Goal: Task Accomplishment & Management: Use online tool/utility

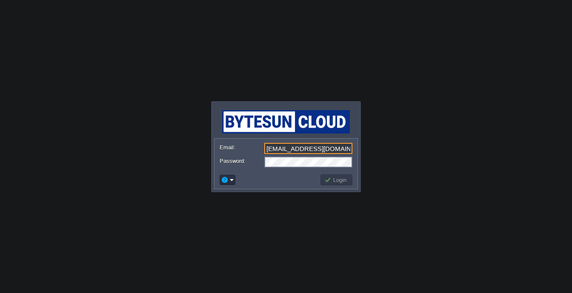
click at [349, 150] on input "[EMAIL_ADDRESS][DOMAIN_NAME]" at bounding box center [308, 148] width 88 height 11
type input "[EMAIL_ADDRESS][PERSON_NAME][DOMAIN_NAME]"
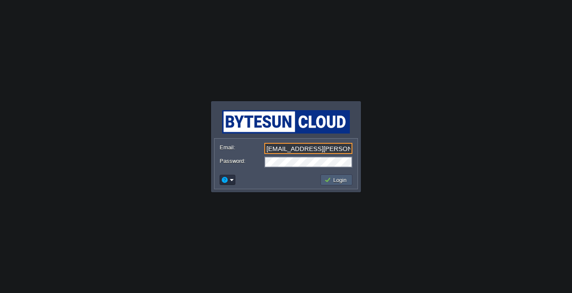
click at [337, 179] on button "Login" at bounding box center [336, 180] width 25 height 8
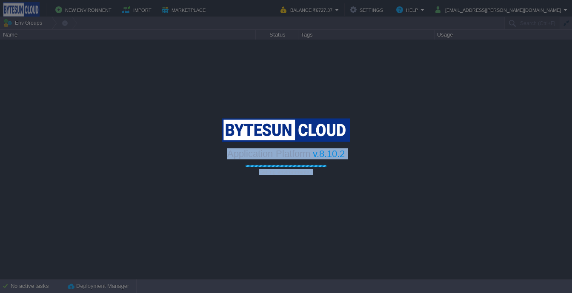
click at [395, 183] on body "New Environment Import Marketplace Bonus ₹0.00 Upgrade Account Balance ₹6727.37…" at bounding box center [286, 146] width 572 height 293
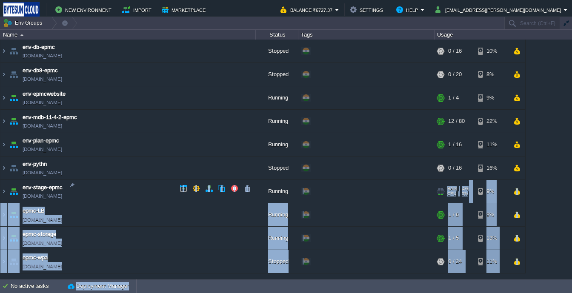
click at [395, 183] on div "+ Add to Env Group" at bounding box center [366, 192] width 133 height 24
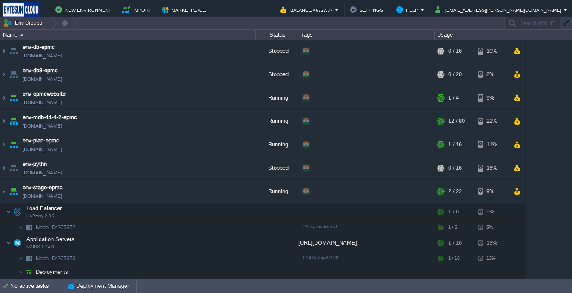
click at [541, 171] on div "env-db-epmc [DOMAIN_NAME] Stopped + Add to Env Group RAM 0% CPU 0% 0 / 16 10% e…" at bounding box center [286, 159] width 572 height 239
click at [0, 186] on table "env-db-epmc [DOMAIN_NAME] Stopped + Add to Env Group RAM 0% CPU 0% 0 / 16 10% e…" at bounding box center [263, 195] width 526 height 310
click at [6, 194] on img at bounding box center [3, 191] width 7 height 23
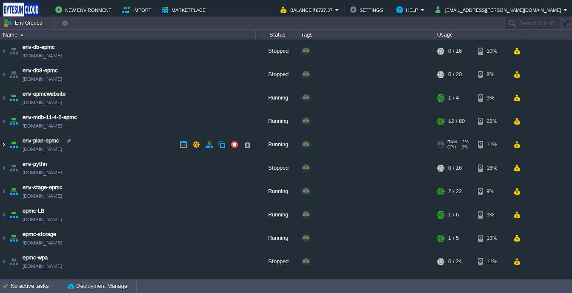
click at [3, 144] on img at bounding box center [3, 144] width 7 height 23
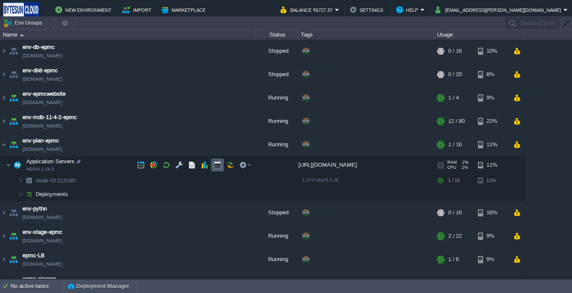
click at [214, 169] on button "button" at bounding box center [218, 165] width 8 height 8
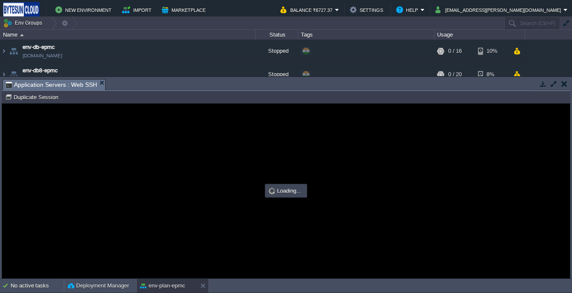
type input "#000000"
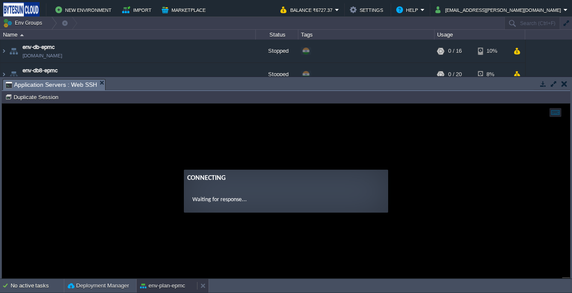
click at [180, 287] on button "env-plan-epmc" at bounding box center [162, 286] width 45 height 9
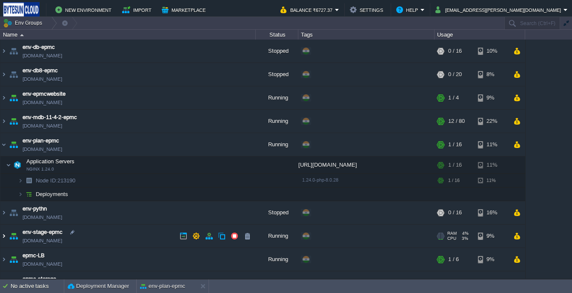
click at [5, 230] on img at bounding box center [3, 236] width 7 height 23
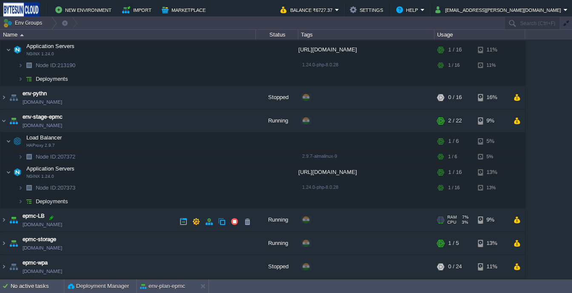
scroll to position [115, 0]
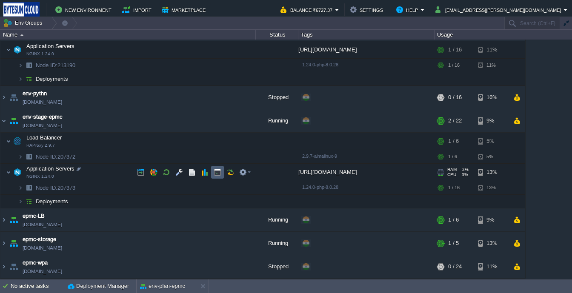
click at [217, 174] on button "button" at bounding box center [218, 173] width 8 height 8
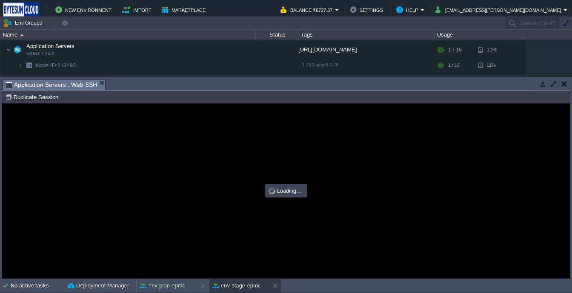
scroll to position [0, 0]
type input "#000000"
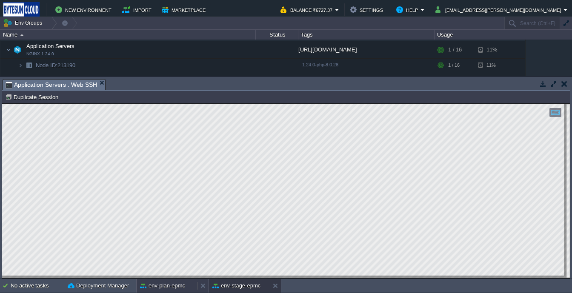
click at [174, 280] on div "env-plan-epmc" at bounding box center [167, 286] width 60 height 14
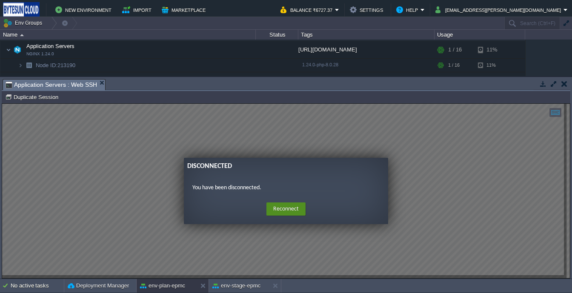
click at [290, 205] on button "Reconnect" at bounding box center [285, 210] width 39 height 14
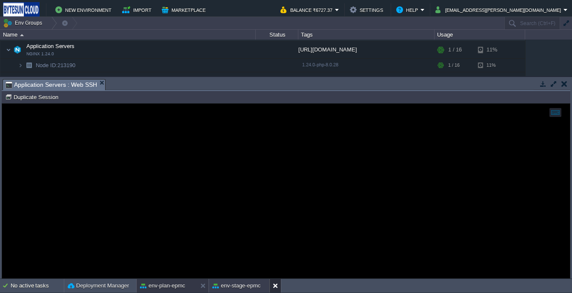
click at [272, 287] on div at bounding box center [274, 286] width 11 height 14
click at [566, 84] on button "button" at bounding box center [564, 84] width 6 height 8
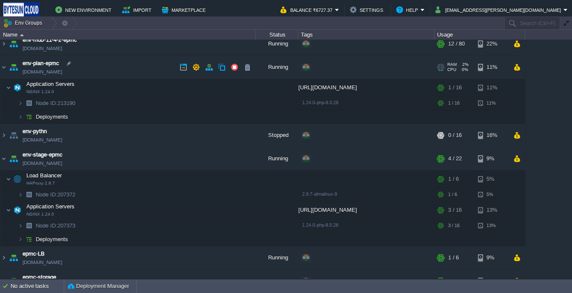
scroll to position [73, 0]
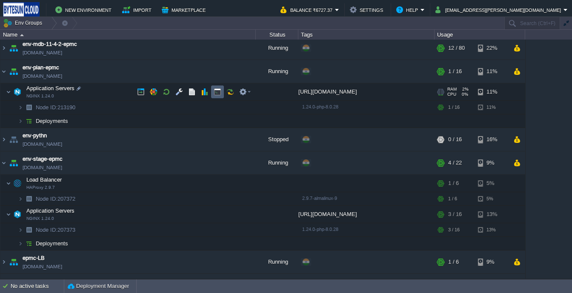
click at [215, 95] on button "button" at bounding box center [218, 92] width 8 height 8
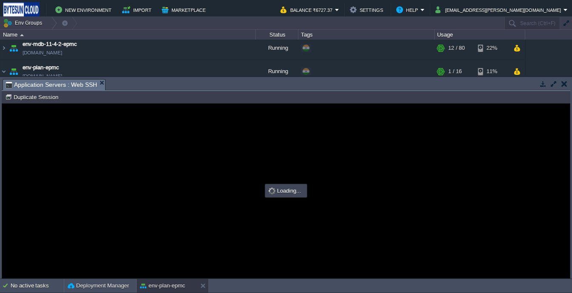
scroll to position [0, 0]
type input "#000000"
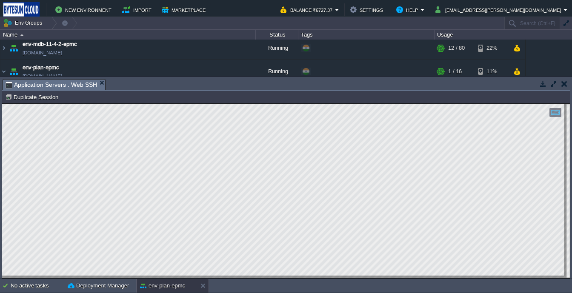
click at [566, 87] on button "button" at bounding box center [564, 84] width 6 height 8
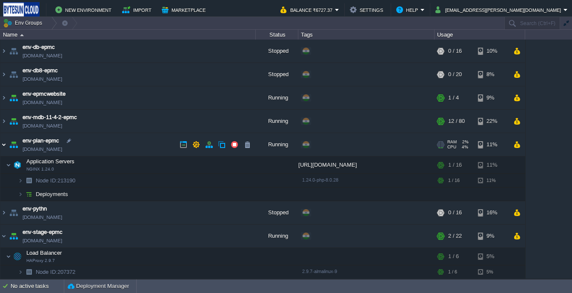
click at [3, 141] on img at bounding box center [3, 144] width 7 height 23
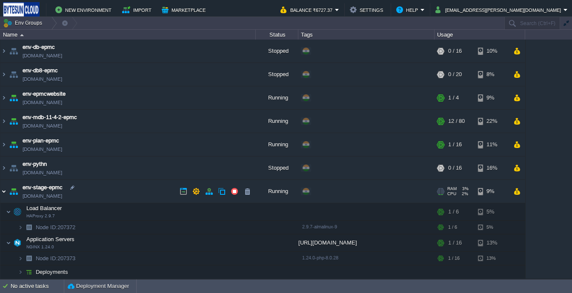
click at [0, 185] on img at bounding box center [3, 191] width 7 height 23
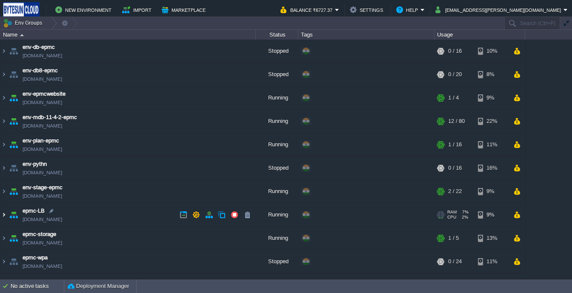
click at [3, 212] on img at bounding box center [3, 214] width 7 height 23
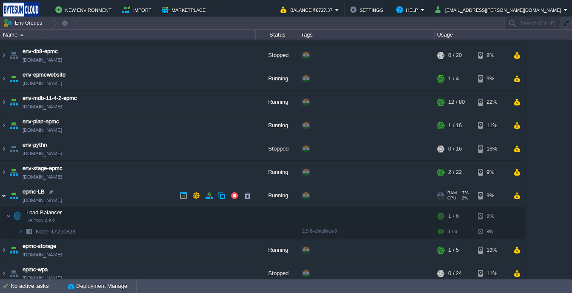
scroll to position [26, 0]
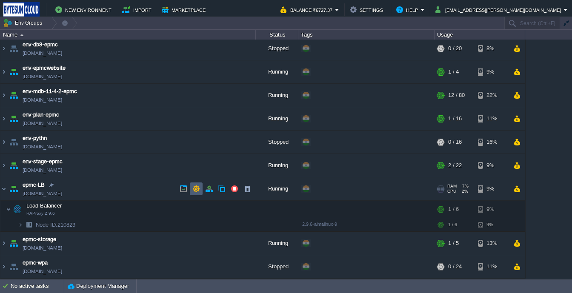
click at [197, 194] on td at bounding box center [196, 189] width 13 height 13
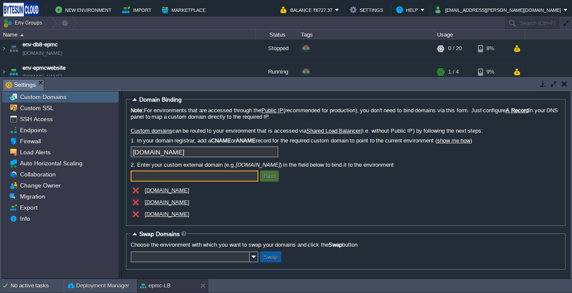
click at [563, 84] on button "button" at bounding box center [564, 84] width 6 height 8
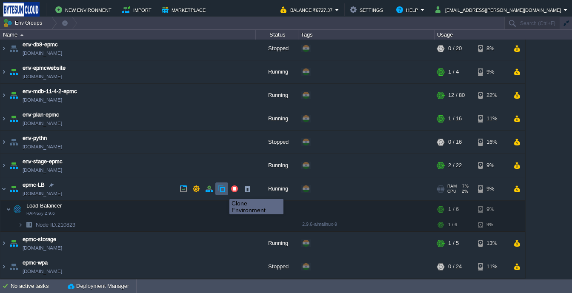
click at [223, 191] on button "button" at bounding box center [222, 189] width 8 height 8
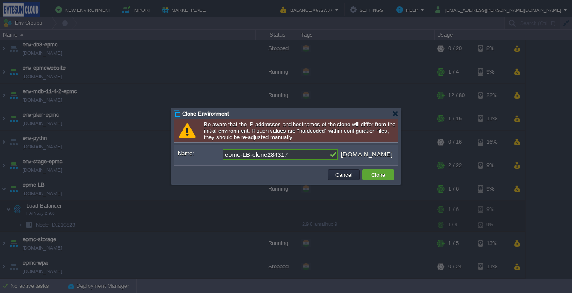
click at [236, 157] on input "epmc-LB-clone284317" at bounding box center [276, 154] width 106 height 11
drag, startPoint x: 251, startPoint y: 157, endPoint x: 304, endPoint y: 157, distance: 52.3
click at [304, 157] on input "epmc-LB-clone284317" at bounding box center [276, 154] width 106 height 11
type input "epmc-LB-HOG"
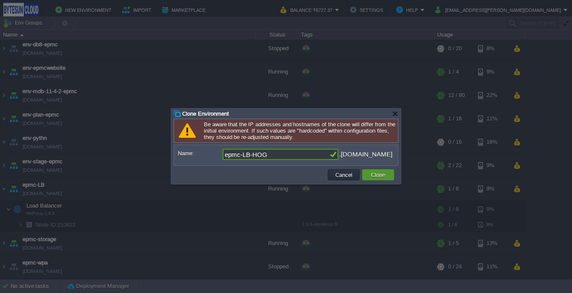
click at [378, 175] on button "Clone" at bounding box center [378, 175] width 19 height 8
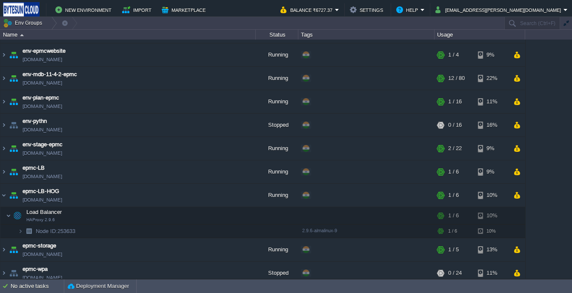
scroll to position [49, 0]
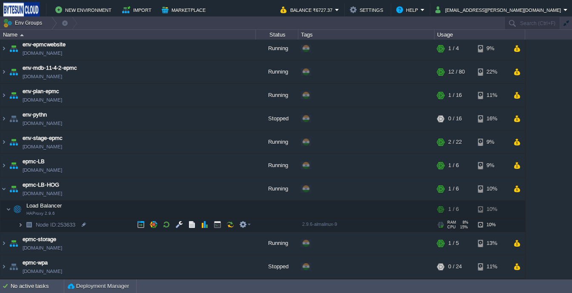
click at [22, 226] on img at bounding box center [20, 224] width 5 height 13
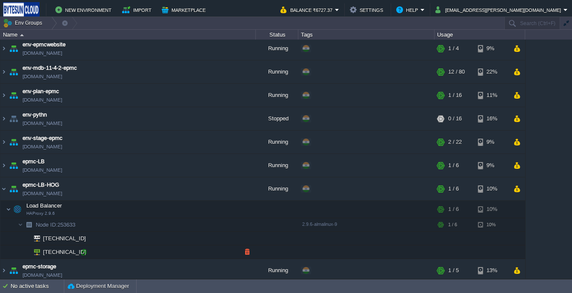
click at [86, 254] on div at bounding box center [84, 253] width 8 height 8
click at [195, 185] on button "button" at bounding box center [196, 189] width 8 height 8
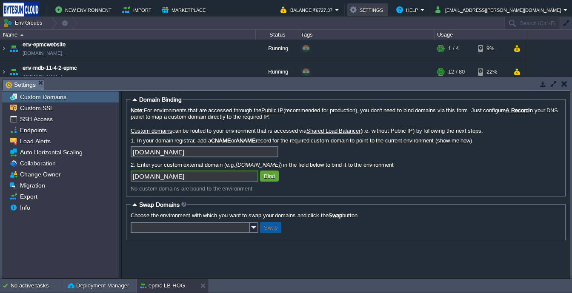
type input "[DOMAIN_NAME]"
click at [267, 179] on button "Bind" at bounding box center [269, 176] width 16 height 8
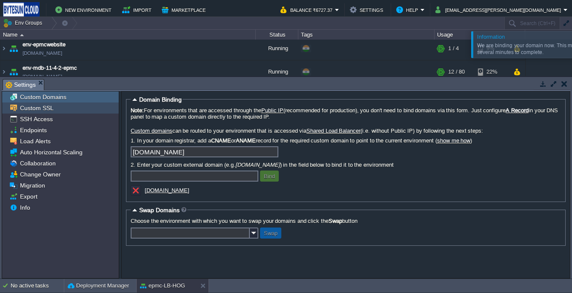
click at [27, 110] on span "Custom SSL" at bounding box center [36, 108] width 37 height 8
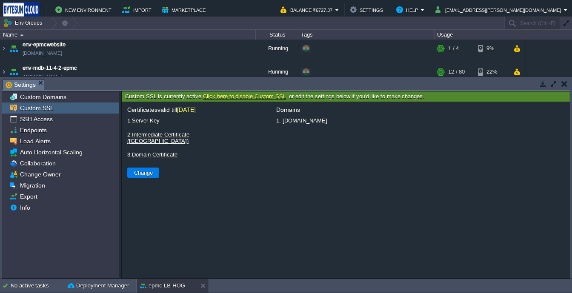
click at [568, 87] on td at bounding box center [564, 84] width 11 height 10
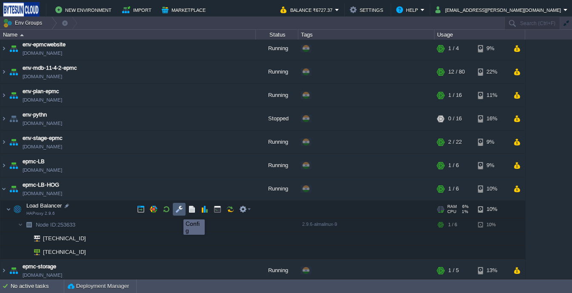
click at [177, 212] on button "button" at bounding box center [179, 210] width 8 height 8
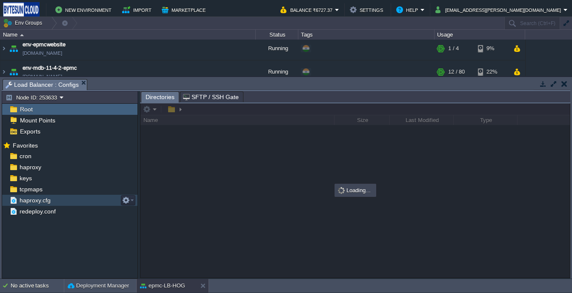
click at [40, 200] on span "haproxy.cfg" at bounding box center [35, 201] width 34 height 8
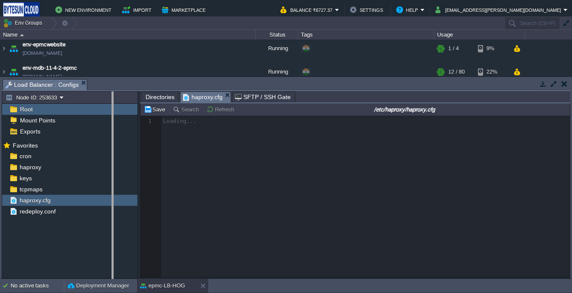
drag, startPoint x: 138, startPoint y: 184, endPoint x: 109, endPoint y: 176, distance: 31.0
click at [109, 176] on body "New Environment Import Marketplace Bonus ₹0.00 Upgrade Account Balance ₹6727.37…" at bounding box center [286, 146] width 572 height 293
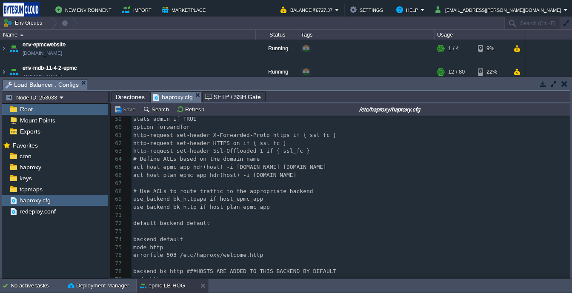
scroll to position [484, 0]
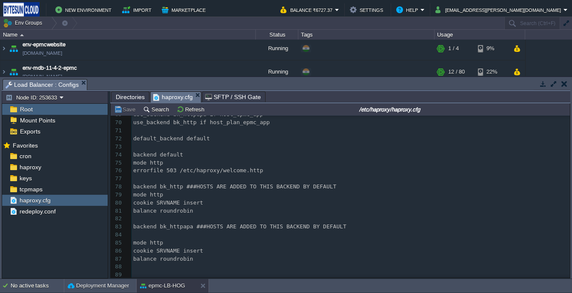
click at [193, 233] on pre "​" at bounding box center [350, 235] width 438 height 8
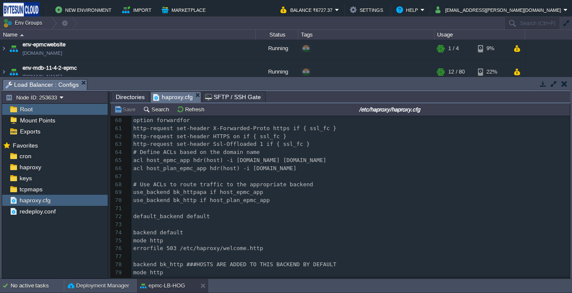
click at [226, 195] on span "use_backend bk_httpapa if host_epmc_app" at bounding box center [198, 192] width 130 height 6
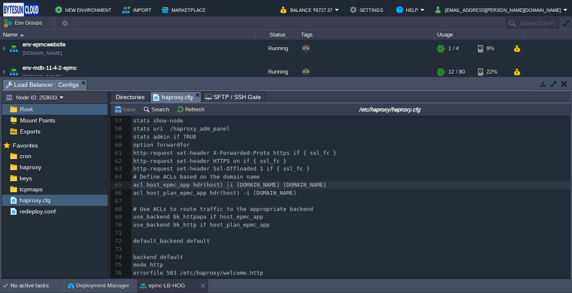
click at [229, 186] on div "89 #### MAKE CHANGES HERE ONLY IF YOU REALLY KNOW WHAT YOU ARE DOING ##### 46 ​…" at bounding box center [350, 205] width 438 height 353
click at [237, 187] on div "89 #### MAKE CHANGES HERE ONLY IF YOU REALLY KNOW WHAT YOU ARE DOING ##### 46 ​…" at bounding box center [350, 205] width 438 height 353
type textarea ".hig"
type textarea "og"
click at [280, 186] on div "xxxxxxxxxx #### MAKE CHANGES HERE ONLY IF YOU REALLY KNOW WHAT YOU ARE DOING ##…" at bounding box center [350, 205] width 438 height 353
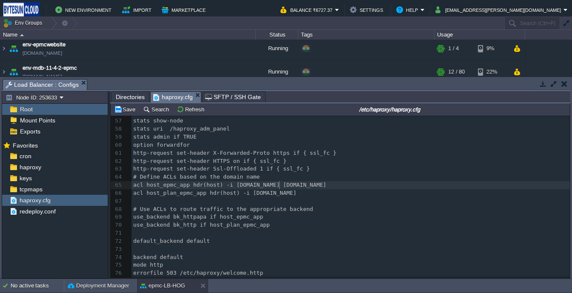
click at [250, 186] on div "xxxxxxxxxx #### MAKE CHANGES HERE ONLY IF YOU REALLY KNOW WHAT YOU ARE DOING ##…" at bounding box center [350, 205] width 438 height 353
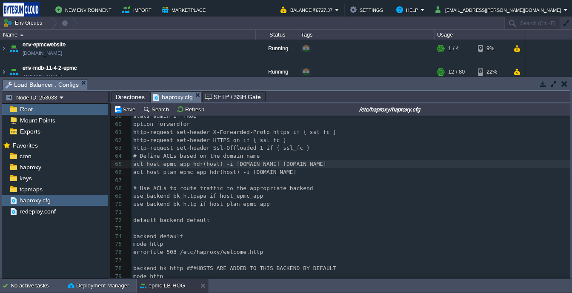
click at [279, 166] on span "acl host_epmc_app hdr(host) -i [DOMAIN_NAME] [DOMAIN_NAME]" at bounding box center [229, 164] width 193 height 6
type textarea "hog."
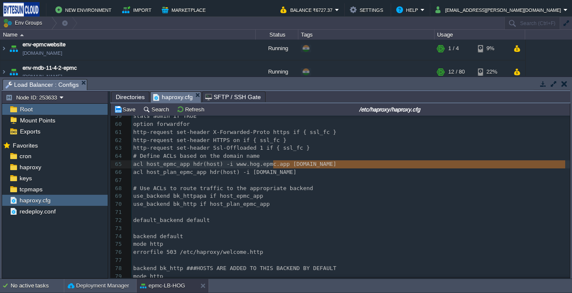
type textarea "acl host_plan_epmc_app hdr(host) -i [DOMAIN_NAME]"
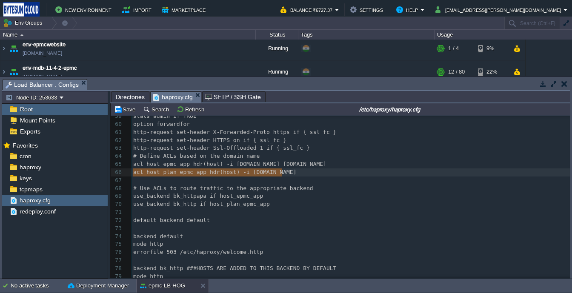
drag, startPoint x: 134, startPoint y: 176, endPoint x: 287, endPoint y: 173, distance: 153.2
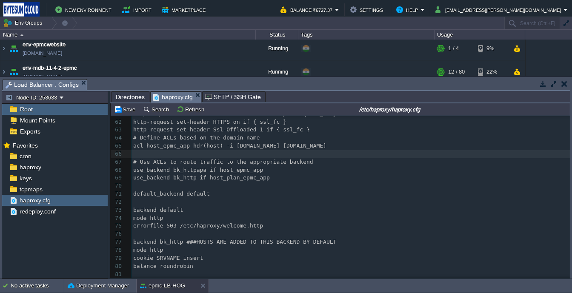
scroll to position [504, 0]
click at [181, 171] on span "use_backend bk_httpapa if host_epmc_app" at bounding box center [198, 170] width 130 height 6
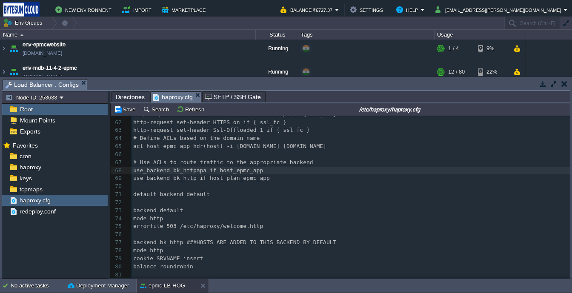
type textarea "bk_httpapa"
type textarea "use_backend bk_httpapa if host_epmc_app"
drag, startPoint x: 134, startPoint y: 172, endPoint x: 258, endPoint y: 172, distance: 124.3
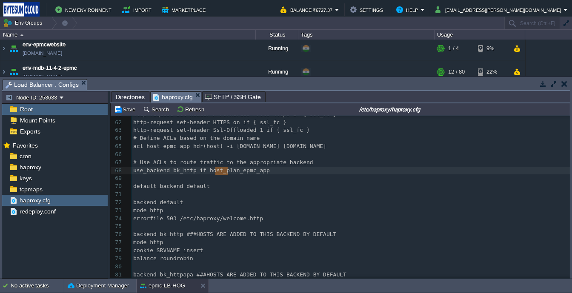
type textarea "_plan"
drag, startPoint x: 217, startPoint y: 172, endPoint x: 230, endPoint y: 172, distance: 13.2
click at [162, 147] on div "x #### MAKE CHANGES HERE ONLY IF YOU REALLY KNOW WHAT YOU ARE DOING ##### 46 ​ …" at bounding box center [350, 158] width 438 height 337
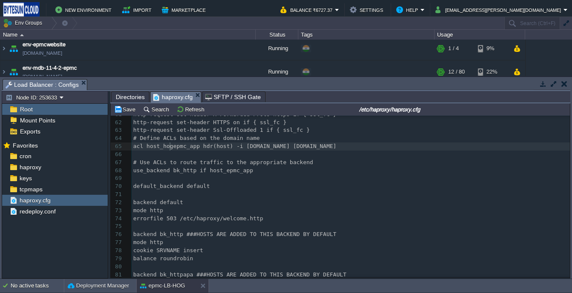
type textarea "hog_"
click at [218, 174] on span "use_backend bk_http if host_epmc_app" at bounding box center [193, 170] width 120 height 6
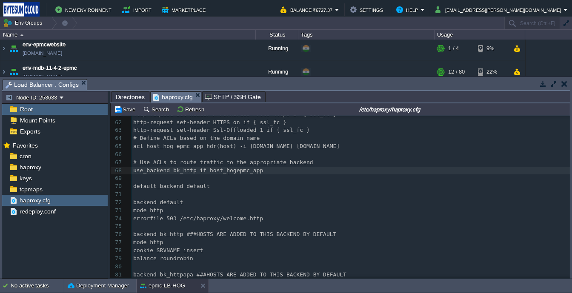
type textarea "hog_"
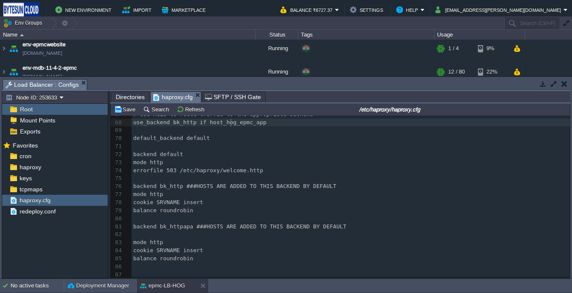
scroll to position [555, 0]
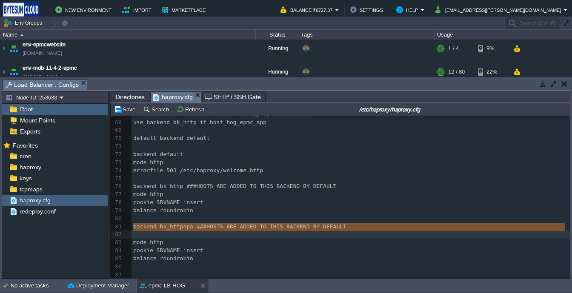
type textarea "backend bk_httpapa ###HOSTS ARE ADDED TO THIS BACKEND BY DEFAULT mode http cook…"
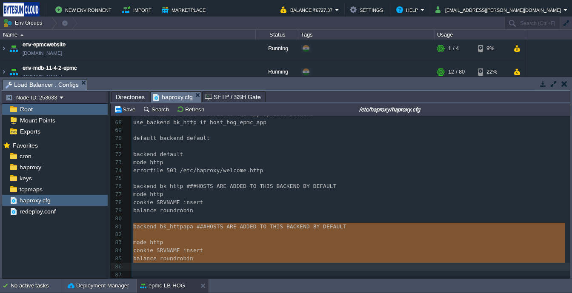
drag, startPoint x: 134, startPoint y: 224, endPoint x: 210, endPoint y: 266, distance: 85.9
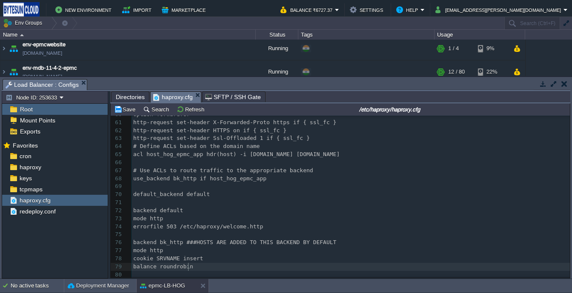
click at [321, 241] on div "x #### MAKE CHANGES HERE ONLY IF YOU REALLY KNOW WHAT YOU ARE DOING ##### 46 ​ …" at bounding box center [350, 138] width 438 height 281
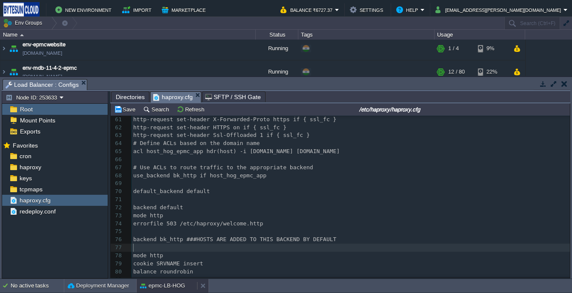
click at [167, 289] on button "epmc-LB-HOG" at bounding box center [162, 286] width 45 height 9
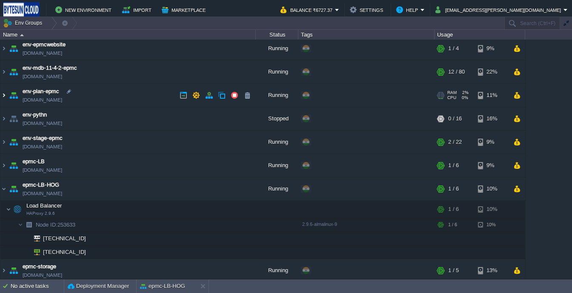
click at [2, 98] on img at bounding box center [3, 95] width 7 height 23
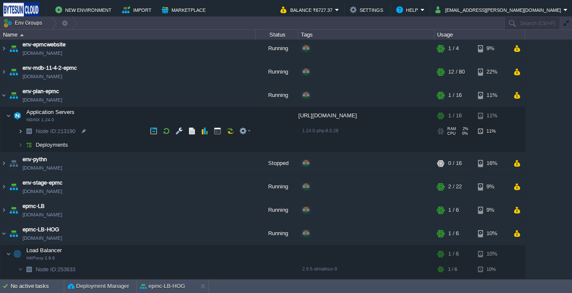
click at [21, 129] on img at bounding box center [20, 131] width 5 height 13
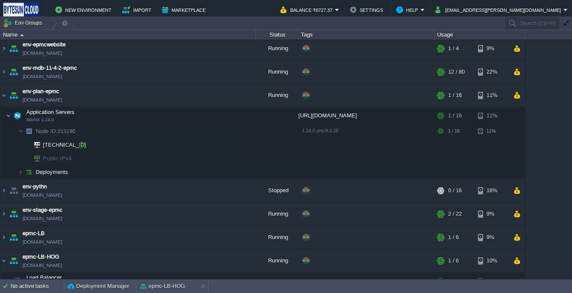
click at [80, 147] on div at bounding box center [81, 145] width 8 height 8
type input "[TECHNICAL_ID]"
click at [154, 283] on button "epmc-LB-HOG" at bounding box center [162, 286] width 45 height 9
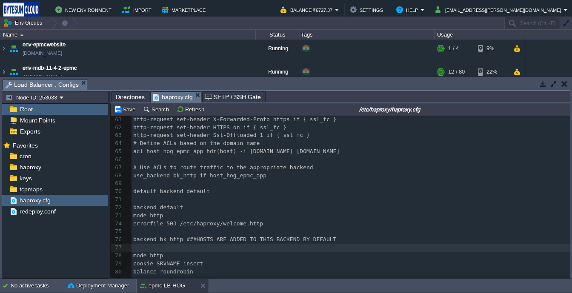
click at [193, 249] on pre "​" at bounding box center [350, 248] width 438 height 8
type textarea "#"
click at [172, 283] on button "epmc-LB-HOG" at bounding box center [162, 286] width 45 height 9
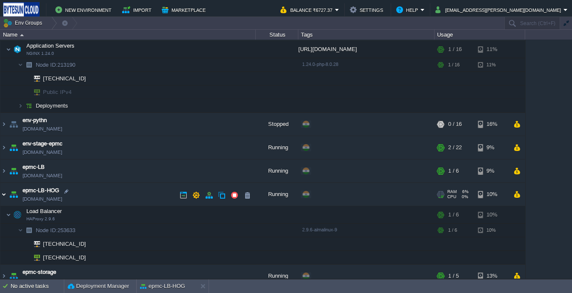
scroll to position [117, 0]
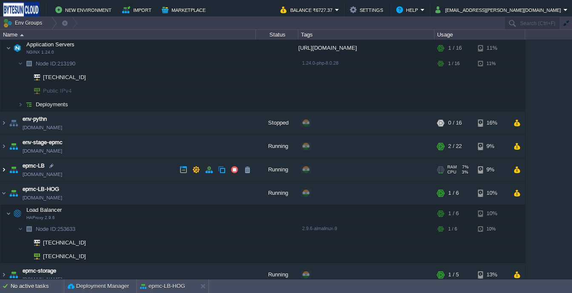
click at [2, 172] on img at bounding box center [3, 169] width 7 height 23
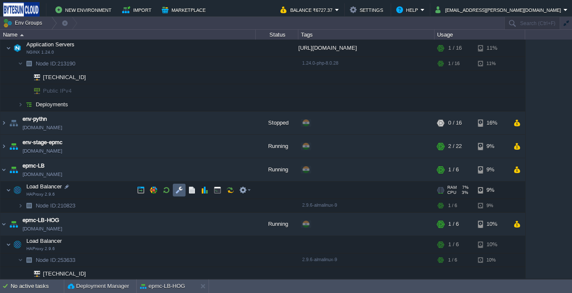
click at [177, 191] on button "button" at bounding box center [179, 190] width 8 height 8
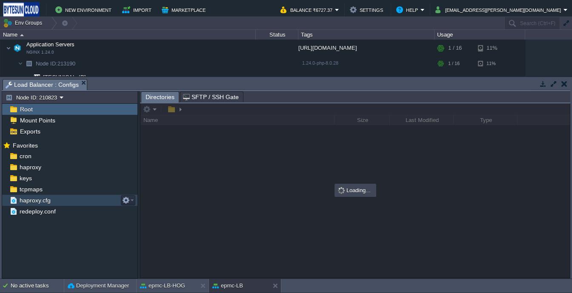
click at [52, 200] on div "haproxy.cfg" at bounding box center [69, 200] width 135 height 11
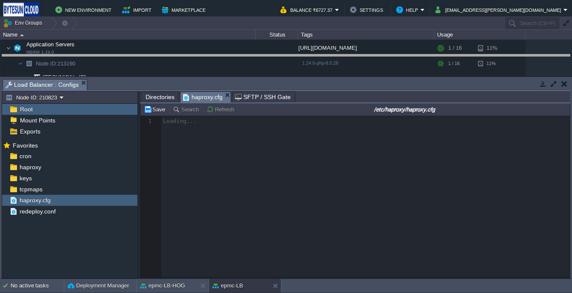
drag, startPoint x: 345, startPoint y: 84, endPoint x: 345, endPoint y: 58, distance: 25.5
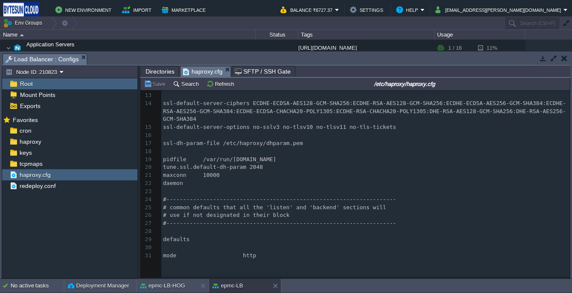
scroll to position [618, 0]
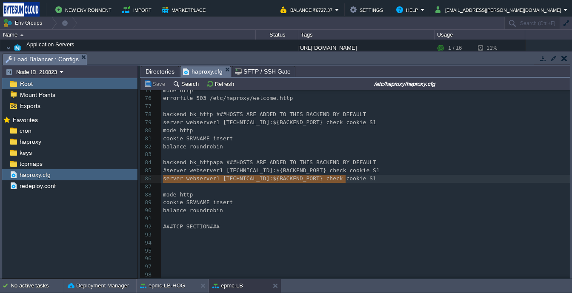
type textarea "server webserver1 [TECHNICAL_ID]:${BACKEND_PORT} check cookie S1"
drag, startPoint x: 163, startPoint y: 176, endPoint x: 353, endPoint y: 177, distance: 189.8
click at [170, 284] on button "epmc-LB-HOG" at bounding box center [162, 286] width 45 height 9
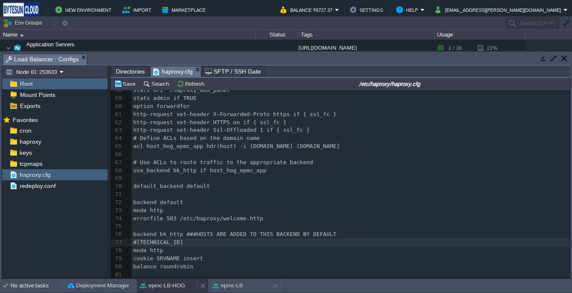
scroll to position [482, 0]
click at [183, 240] on pre "#[TECHNICAL_ID]" at bounding box center [350, 243] width 438 height 8
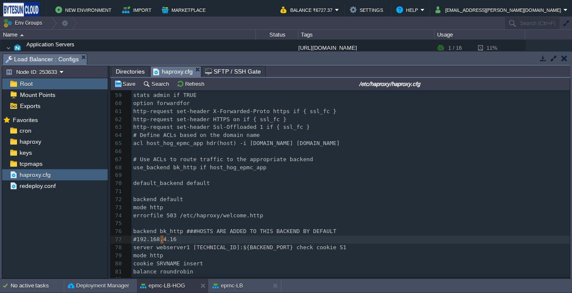
type textarea "4.16"
drag, startPoint x: 161, startPoint y: 240, endPoint x: 175, endPoint y: 241, distance: 14.1
click at [212, 250] on div "x 46 ​ 47 frontend ft_http 48 bind :[TECHNICAL_ID] v4v6 49 redirect scheme http…" at bounding box center [350, 135] width 438 height 297
drag, startPoint x: 212, startPoint y: 250, endPoint x: 220, endPoint y: 251, distance: 8.1
type textarea "4.16"
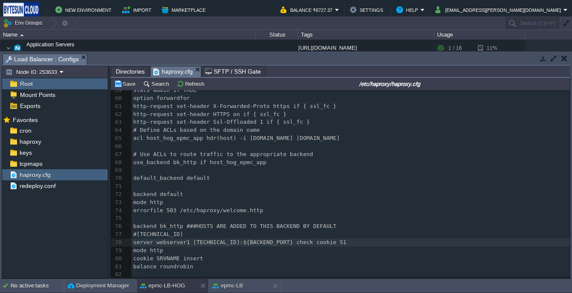
scroll to position [489, 0]
click at [329, 240] on pre "server webserver1 [TECHNICAL_ID]:${BACKEND_PORT} check cookie S1" at bounding box center [350, 243] width 438 height 8
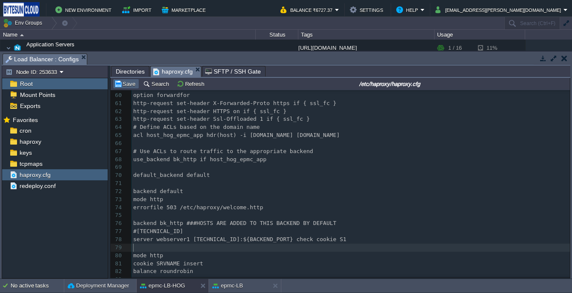
click at [121, 85] on button "Save" at bounding box center [126, 84] width 24 height 8
click at [151, 287] on button "epmc-LB-HOG" at bounding box center [162, 286] width 45 height 9
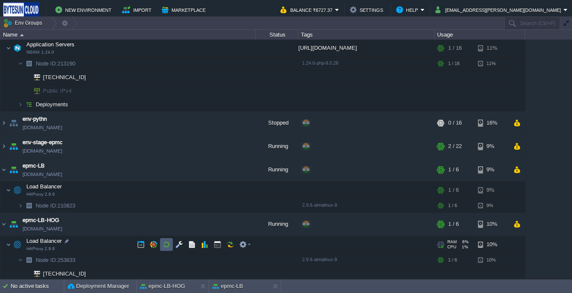
click at [167, 245] on button "button" at bounding box center [167, 245] width 8 height 8
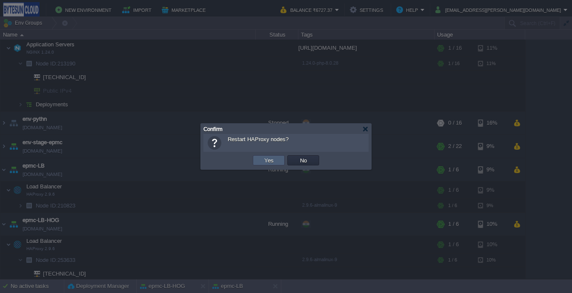
click at [262, 157] on button "Yes" at bounding box center [269, 161] width 14 height 8
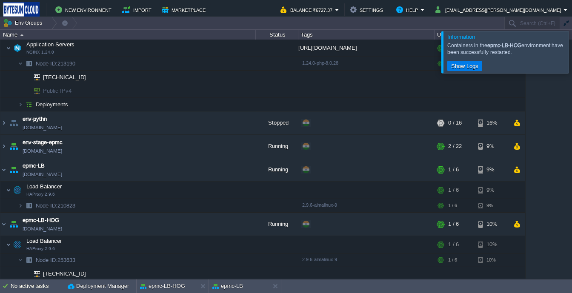
click at [571, 66] on div at bounding box center [582, 52] width 0 height 42
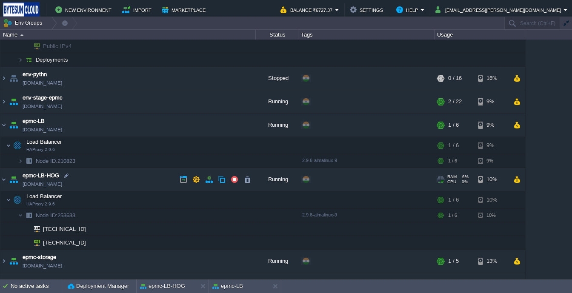
scroll to position [168, 0]
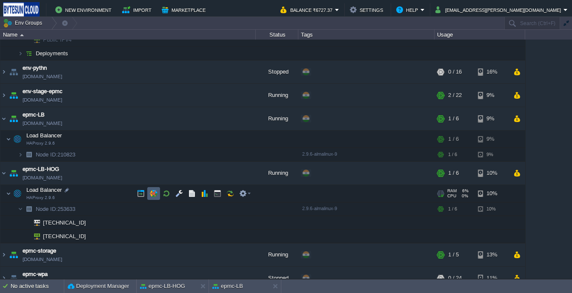
click at [151, 195] on button "button" at bounding box center [154, 194] width 8 height 8
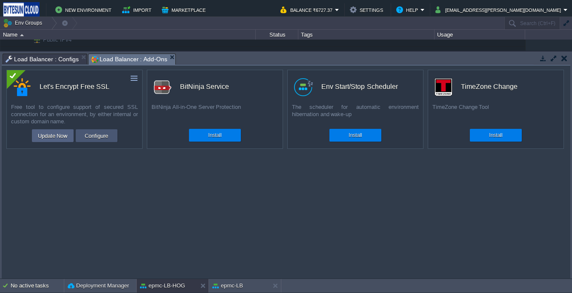
click at [85, 133] on button "Configure" at bounding box center [96, 136] width 29 height 10
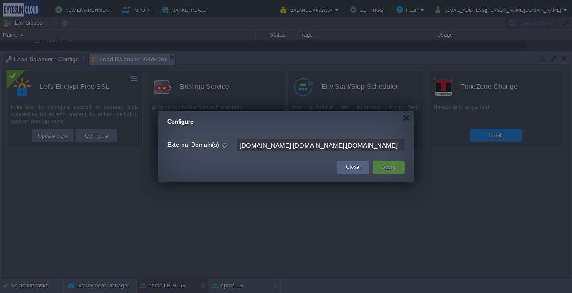
drag, startPoint x: 357, startPoint y: 148, endPoint x: 266, endPoint y: 153, distance: 91.2
click at [266, 153] on form "External Domain(s) [DOMAIN_NAME],[DOMAIN_NAME],[DOMAIN_NAME]" at bounding box center [285, 145] width 237 height 16
click at [341, 166] on div "Close" at bounding box center [353, 167] width 32 height 13
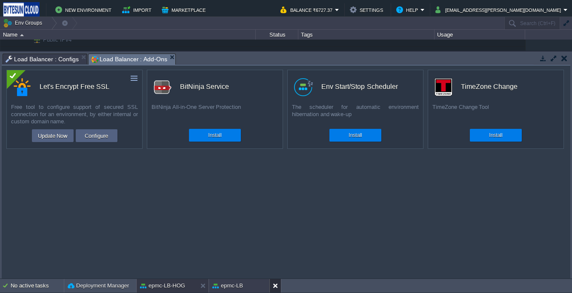
click at [277, 287] on button at bounding box center [277, 286] width 9 height 9
click at [96, 134] on button "Configure" at bounding box center [96, 136] width 29 height 10
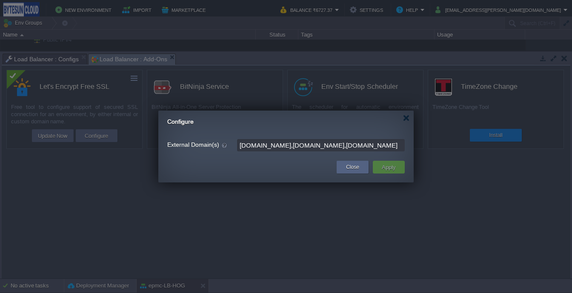
drag, startPoint x: 358, startPoint y: 149, endPoint x: 210, endPoint y: 146, distance: 148.1
click at [210, 146] on div "External Domain(s) [DOMAIN_NAME],[DOMAIN_NAME],[DOMAIN_NAME]" at bounding box center [285, 145] width 237 height 12
type input "[DOMAIN_NAME]"
click at [397, 166] on button "Apply" at bounding box center [388, 167] width 19 height 10
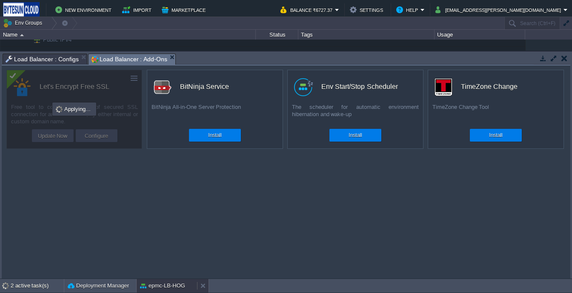
click at [152, 282] on button "epmc-LB-HOG" at bounding box center [162, 286] width 45 height 9
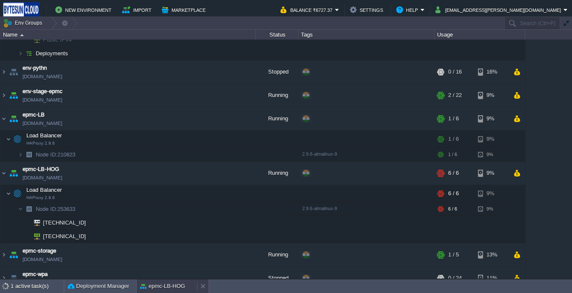
click at [171, 285] on button "epmc-LB-HOG" at bounding box center [162, 286] width 45 height 9
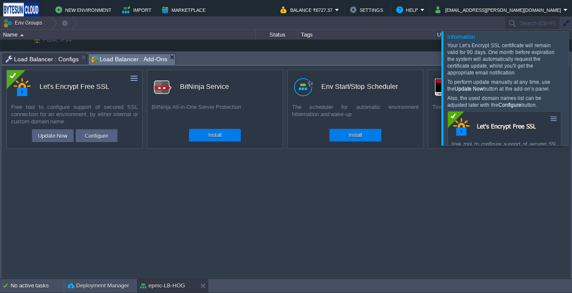
click at [571, 92] on div at bounding box center [582, 88] width 0 height 114
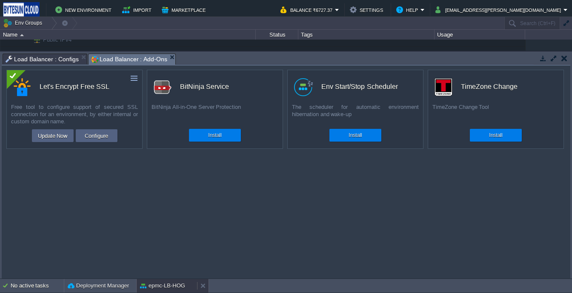
click at [177, 286] on button "epmc-LB-HOG" at bounding box center [162, 286] width 45 height 9
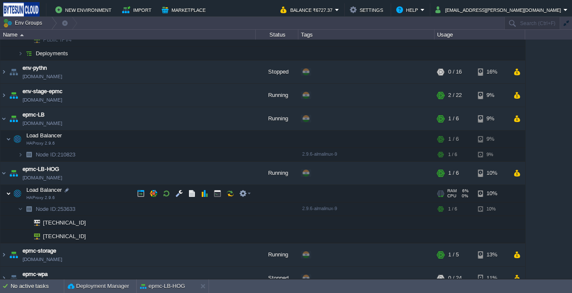
click at [9, 195] on img at bounding box center [8, 193] width 5 height 17
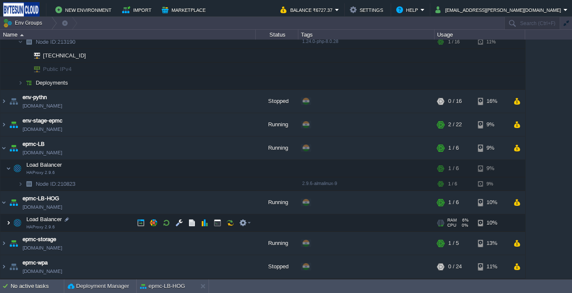
click at [9, 221] on img at bounding box center [8, 222] width 5 height 17
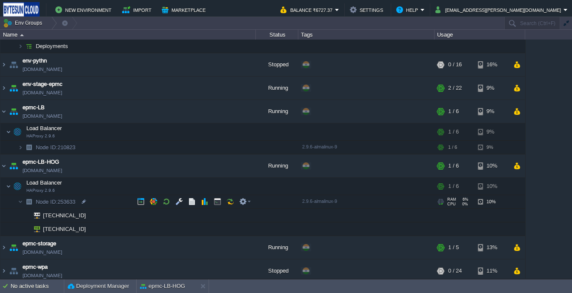
scroll to position [180, 0]
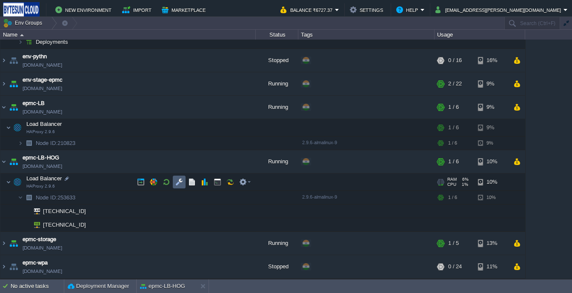
click at [180, 185] on button "button" at bounding box center [179, 182] width 8 height 8
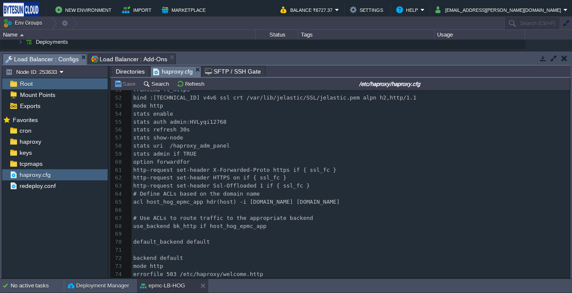
scroll to position [414, 0]
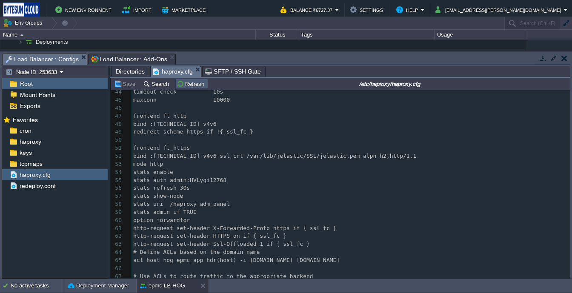
click at [182, 89] on td "Refresh" at bounding box center [191, 84] width 33 height 10
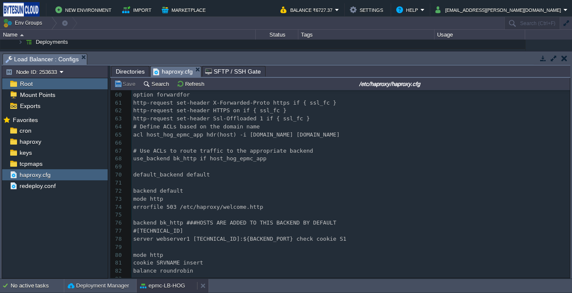
click at [171, 286] on button "epmc-LB-HOG" at bounding box center [162, 286] width 45 height 9
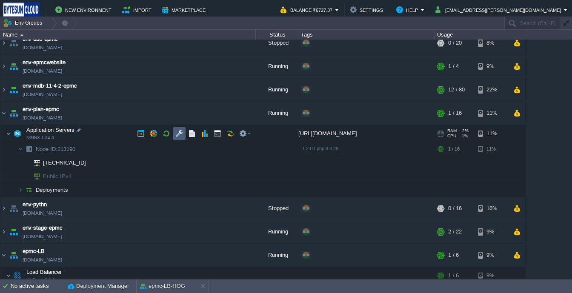
click at [177, 136] on button "button" at bounding box center [179, 134] width 8 height 8
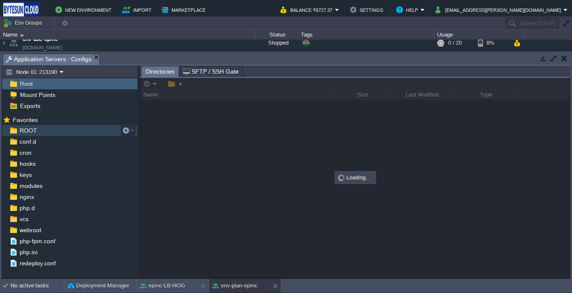
click at [28, 134] on span "ROOT" at bounding box center [28, 131] width 20 height 8
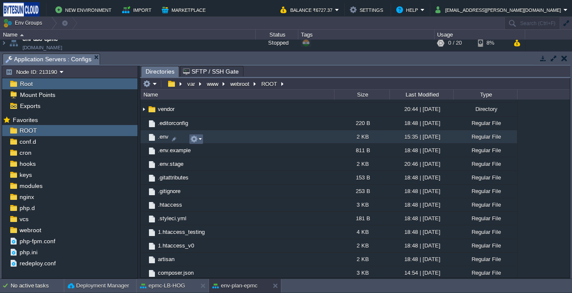
click at [200, 137] on em at bounding box center [195, 139] width 11 height 8
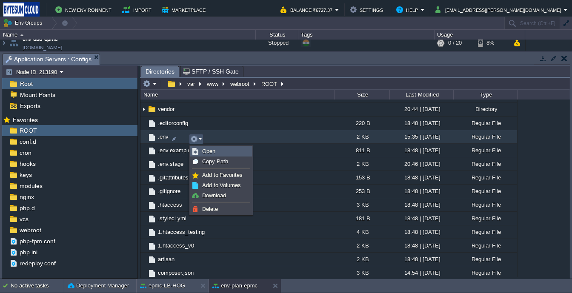
click at [214, 149] on span "Open" at bounding box center [208, 151] width 13 height 6
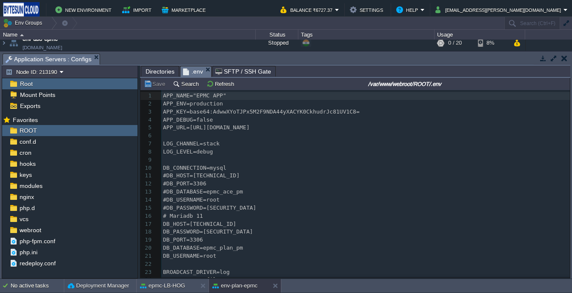
click at [216, 132] on pre "APP_URL=[URL][DOMAIN_NAME]" at bounding box center [365, 128] width 409 height 8
type textarea "plan"
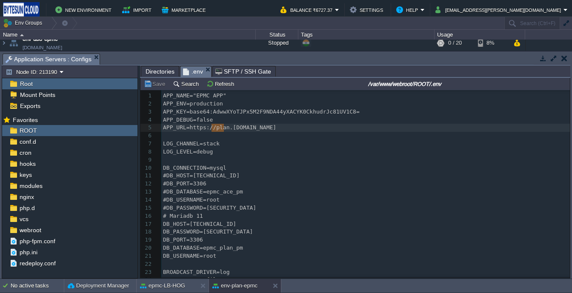
click at [169, 74] on span "Directories" at bounding box center [160, 71] width 29 height 10
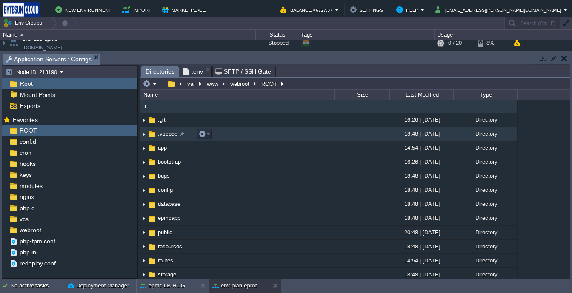
scroll to position [0, 0]
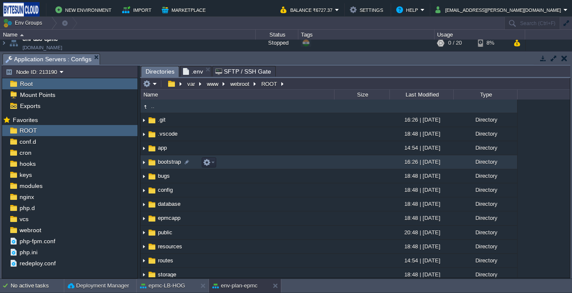
click at [149, 161] on img at bounding box center [151, 162] width 9 height 9
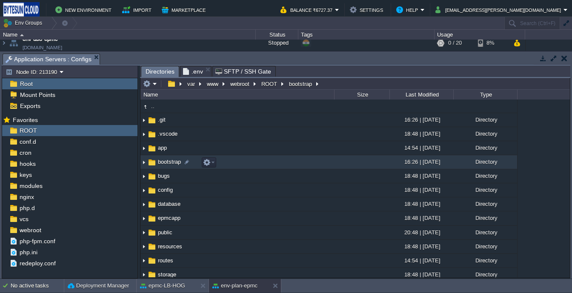
click at [149, 161] on img at bounding box center [151, 162] width 9 height 9
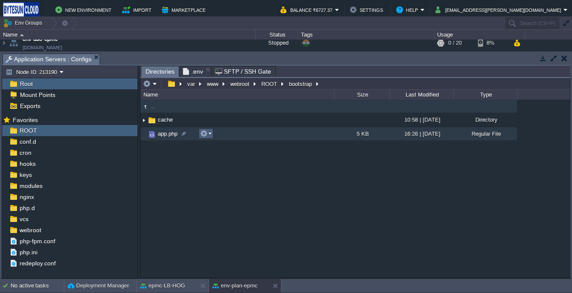
click at [203, 135] on button "button" at bounding box center [204, 134] width 8 height 8
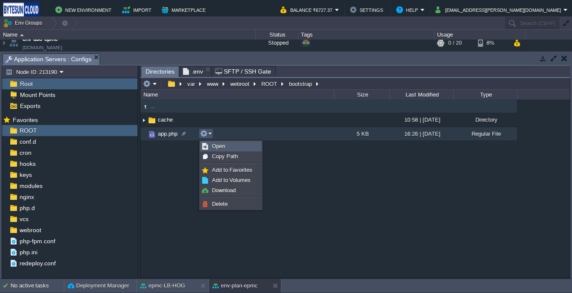
click at [211, 148] on link "Open" at bounding box center [230, 146] width 61 height 9
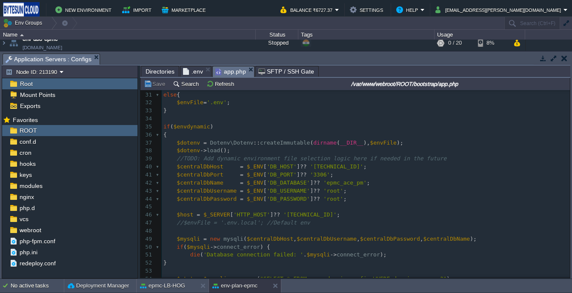
scroll to position [304, 0]
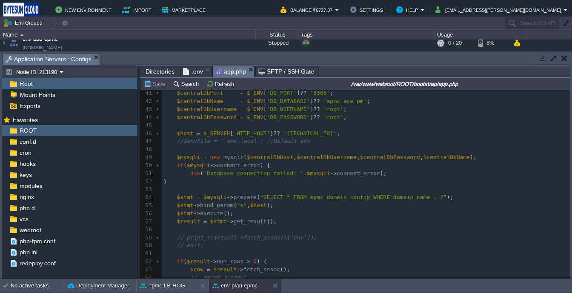
click at [252, 208] on div "131 <?php 25 $envFile = '.env.stage' ; 26 } elseif ( array_key_exists ( 'HTTP_H…" at bounding box center [366, 153] width 408 height 401
click at [445, 202] on pre "$stmt = $mysqli -> prepare ( "SELECT * FROM epmc_domain_config WHERE domain_nam…" at bounding box center [366, 198] width 408 height 8
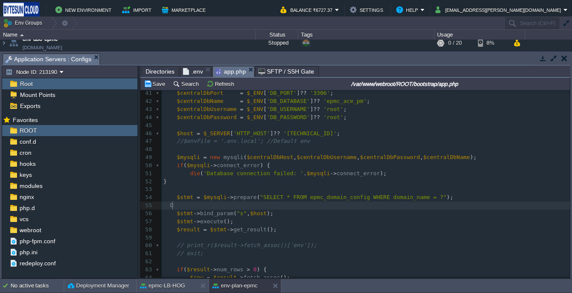
type textarea "DD"
type textarea "dd("
type textarea "die($host);"
click at [160, 83] on button "Save" at bounding box center [156, 84] width 24 height 8
type textarea "die($host);"
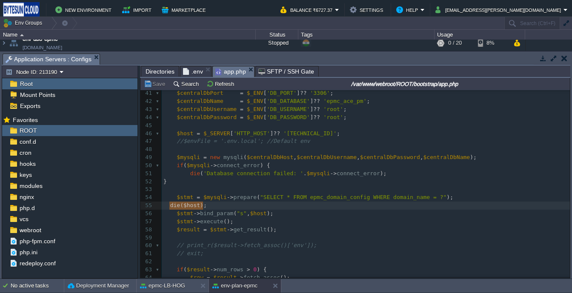
drag, startPoint x: 169, startPoint y: 207, endPoint x: 202, endPoint y: 205, distance: 32.8
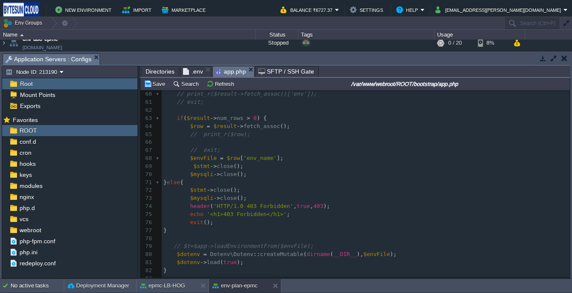
click at [223, 144] on pre "​" at bounding box center [366, 142] width 408 height 8
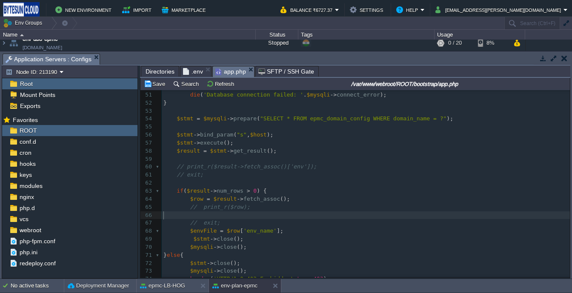
click at [318, 120] on span ""SELECT * FROM epmc_domain_config WHERE domain_name = ?"" at bounding box center [353, 118] width 186 height 6
click at [301, 231] on pre "$envFile = $row [ 'env_name' ];" at bounding box center [366, 231] width 408 height 8
type textarea "dir"
click at [265, 254] on pre "$mysqli -> close ();" at bounding box center [366, 255] width 408 height 8
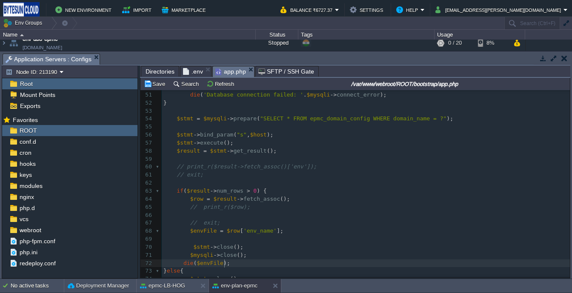
scroll to position [3, 43]
type textarea "die($envFile);"
click at [156, 89] on td "Save" at bounding box center [156, 84] width 26 height 10
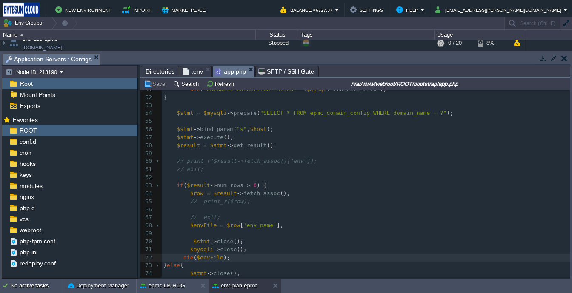
scroll to position [440, 0]
click at [295, 145] on pre "$result = $stmt -> get_result ();" at bounding box center [366, 146] width 408 height 8
click at [234, 145] on div "x <?php 38 $dotenv -> load (); 39 //TODO: Add dynamic environment file selectio…" at bounding box center [366, 209] width 408 height 457
click at [245, 149] on span "get_result" at bounding box center [249, 145] width 33 height 6
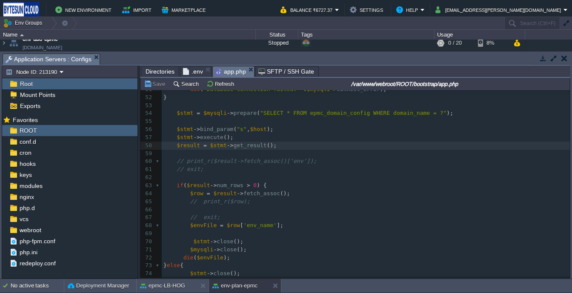
type textarea "get_result"
click at [299, 169] on pre "// exit;" at bounding box center [366, 170] width 408 height 8
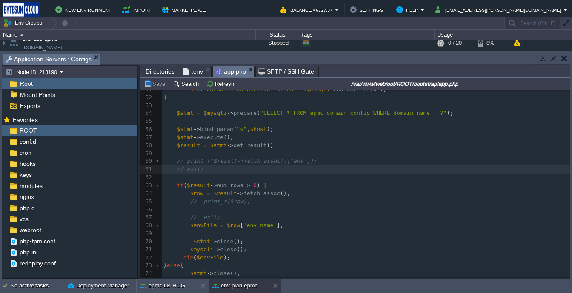
click at [179, 147] on div "x <?php 38 $dotenv -> load (); 39 //TODO: Add dynamic environment file selectio…" at bounding box center [366, 209] width 408 height 457
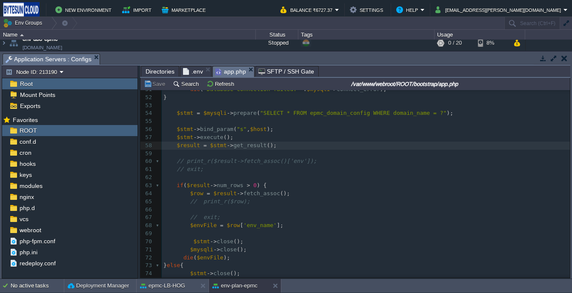
click at [183, 162] on div "x <?php 38 $dotenv -> load (); 39 //TODO: Add dynamic environment file selectio…" at bounding box center [366, 209] width 408 height 457
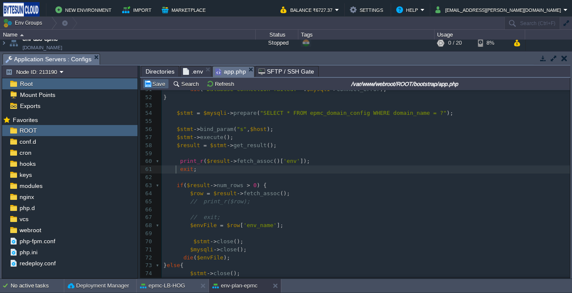
click at [160, 84] on button "Save" at bounding box center [156, 84] width 24 height 8
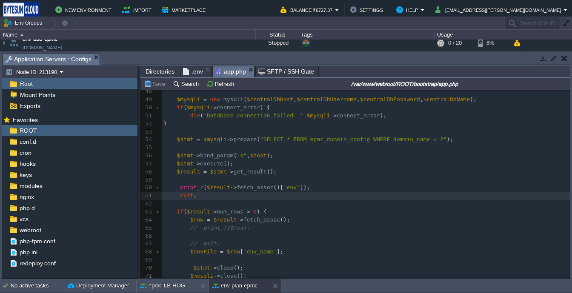
scroll to position [413, 0]
click at [203, 145] on div "x <?php 38 $dotenv -> load (); 39 //TODO: Add dynamic environment file selectio…" at bounding box center [366, 236] width 408 height 457
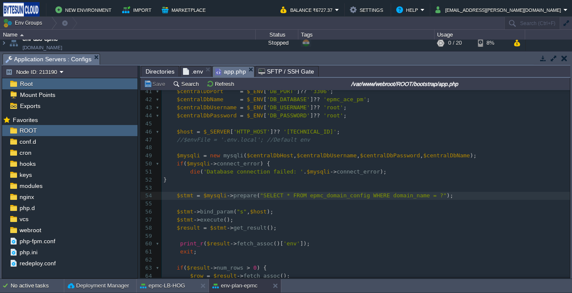
scroll to position [351, 0]
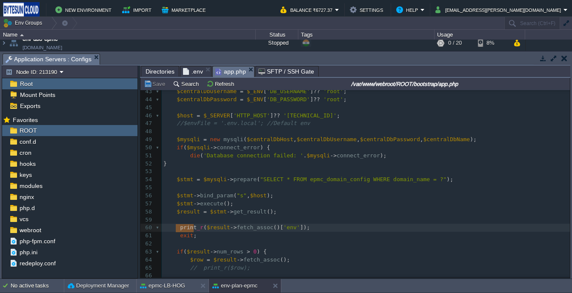
type textarea "print_r($result->fetch_assoc()['env']); exit;"
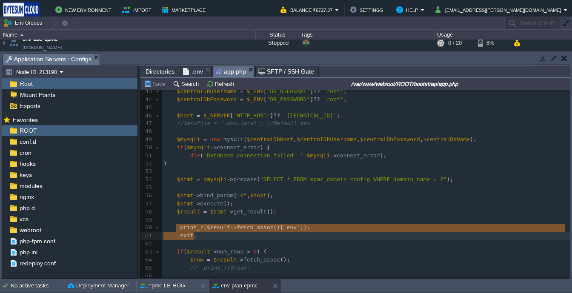
drag, startPoint x: 177, startPoint y: 230, endPoint x: 197, endPoint y: 237, distance: 21.8
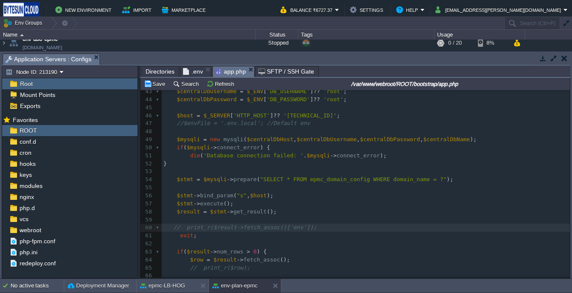
type textarea "///"
click at [176, 237] on div "x <?php 27 { 28 $envdynamic = false ; 29 $envFile = '.env' ; 30 } 31 else { 32 …" at bounding box center [366, 156] width 408 height 393
type textarea "//"
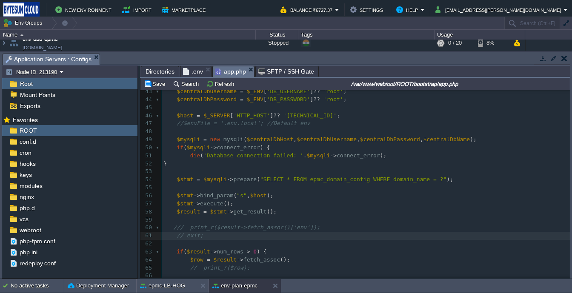
click at [184, 230] on span "/// print_r($result->fetch_assoc()['env']);" at bounding box center [246, 227] width 146 height 6
click at [182, 229] on div "x <?php 27 { 28 $envdynamic = false ; 29 $envFile = '.env' ; 30 } 31 else { 32 …" at bounding box center [366, 156] width 408 height 393
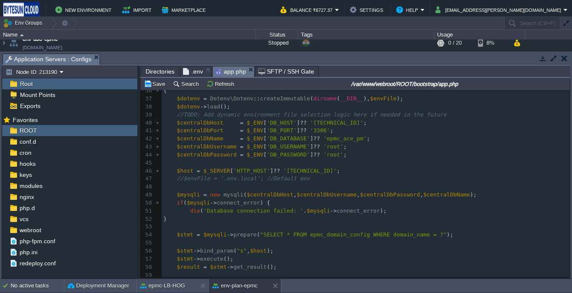
click at [247, 187] on pre "​" at bounding box center [366, 187] width 408 height 8
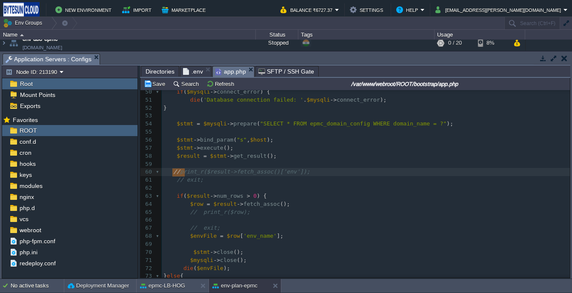
type textarea "// print_r($result->fetch_assoc()['env']); // exit;"
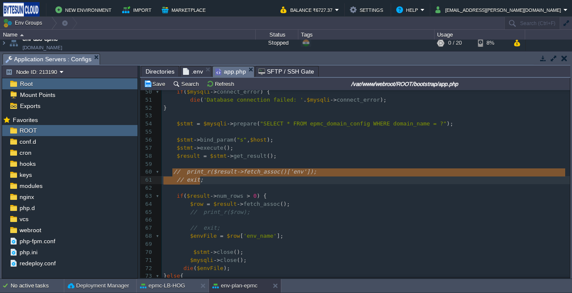
drag, startPoint x: 171, startPoint y: 176, endPoint x: 205, endPoint y: 179, distance: 33.7
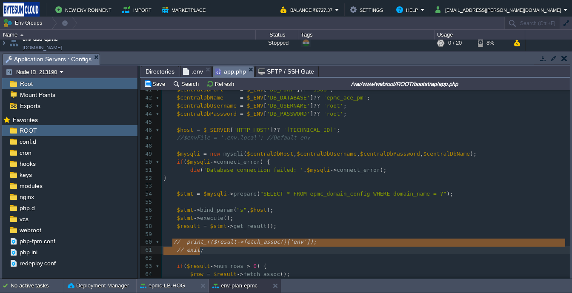
click at [199, 146] on pre at bounding box center [366, 146] width 408 height 8
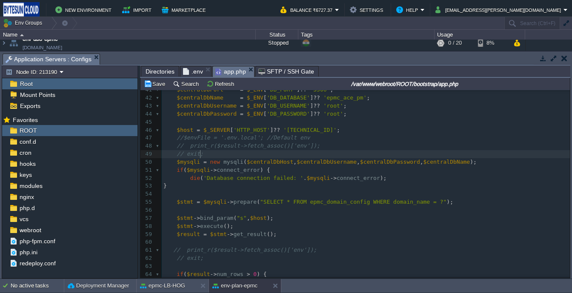
click at [180, 146] on span "// print_r($result->fetch_assoc()['env']);" at bounding box center [248, 146] width 143 height 6
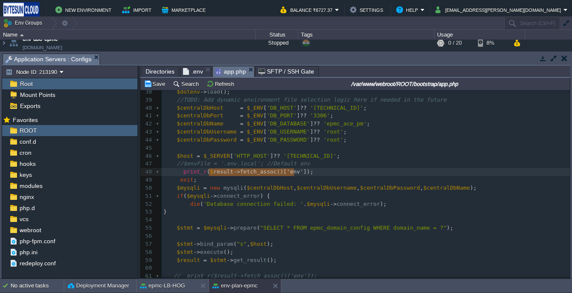
drag, startPoint x: 209, startPoint y: 172, endPoint x: 294, endPoint y: 175, distance: 85.6
type textarea "_ENV"
click at [157, 87] on button "Save" at bounding box center [156, 84] width 24 height 8
type textarea "//"
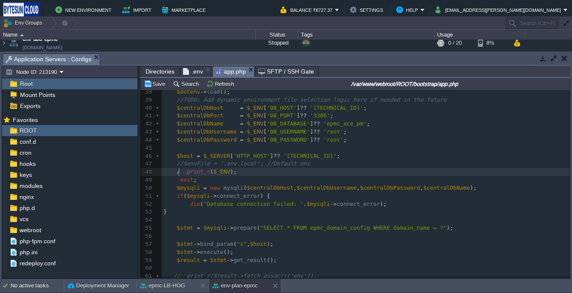
scroll to position [3, 6]
click at [177, 180] on div "x <?php 26 } elseif ( array_key_exists ( 'HTTP_HOST' , $_SERVER ) && ( stripos …" at bounding box center [366, 220] width 408 height 473
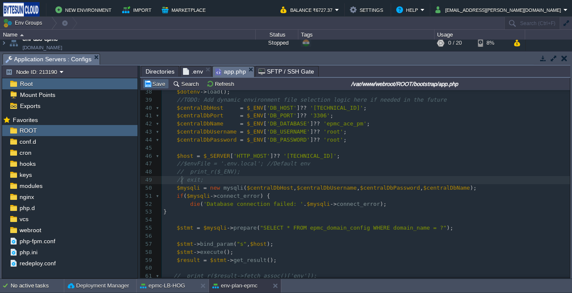
type textarea "//"
click at [153, 89] on td "Save" at bounding box center [156, 84] width 26 height 10
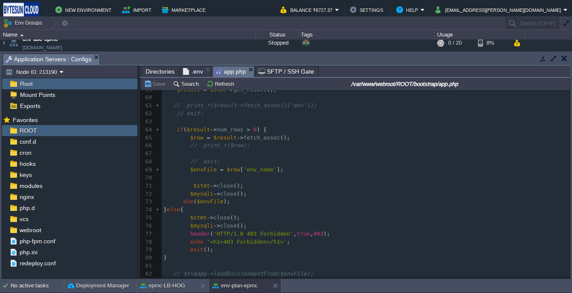
scroll to position [504, 0]
click at [178, 201] on div "x <?php 26 } elseif ( array_key_exists ( 'HTTP_HOST' , $_SERVER ) && ( stripos …" at bounding box center [366, 48] width 408 height 473
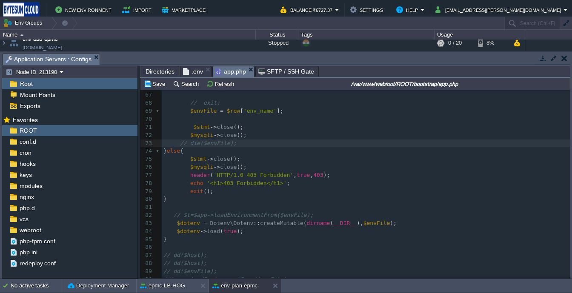
scroll to position [563, 0]
type textarea "//"
click at [154, 86] on button "Save" at bounding box center [156, 84] width 24 height 8
click at [228, 285] on button "env-plan-epmc" at bounding box center [234, 286] width 45 height 9
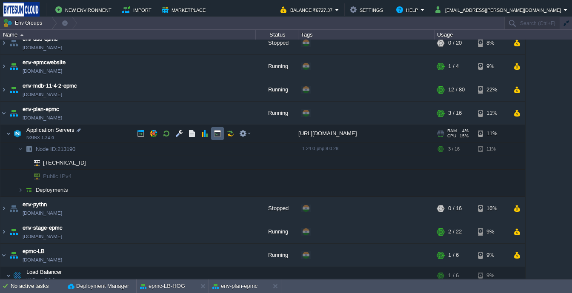
click at [216, 137] on button "button" at bounding box center [218, 134] width 8 height 8
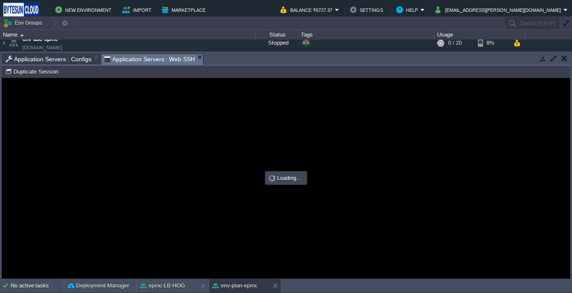
scroll to position [0, 0]
type input "#000000"
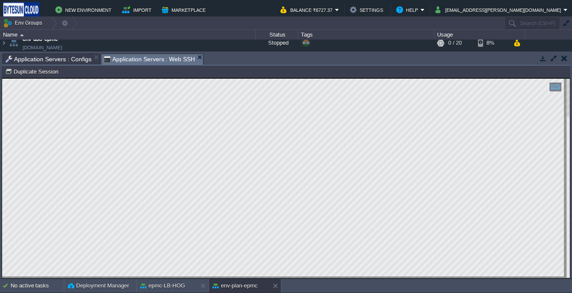
click at [37, 61] on span "Application Servers : Configs" at bounding box center [49, 59] width 86 height 10
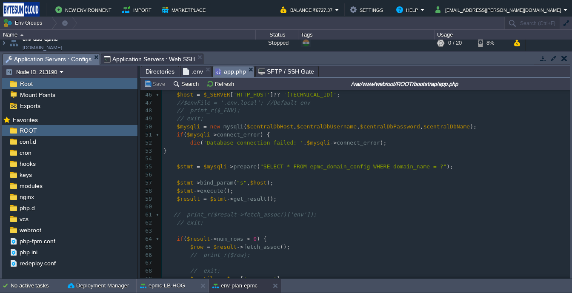
scroll to position [370, 0]
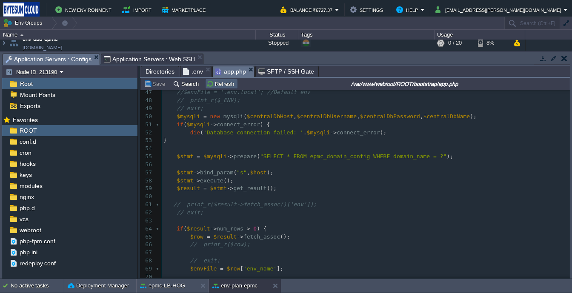
click at [223, 88] on button "Refresh" at bounding box center [221, 84] width 30 height 8
